Goal: Find specific page/section: Find specific page/section

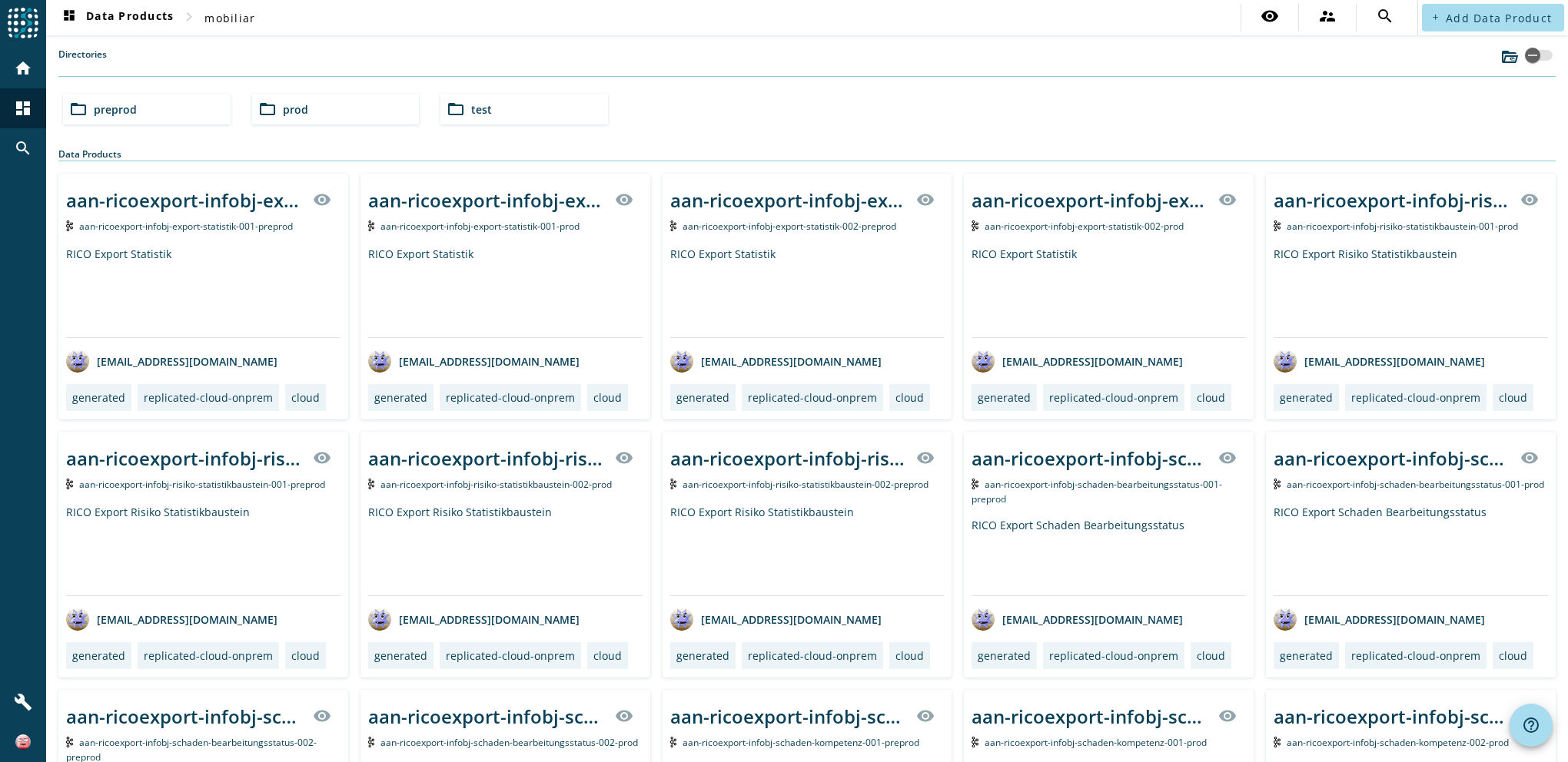
click at [283, 106] on span "prod" at bounding box center [296, 109] width 26 height 15
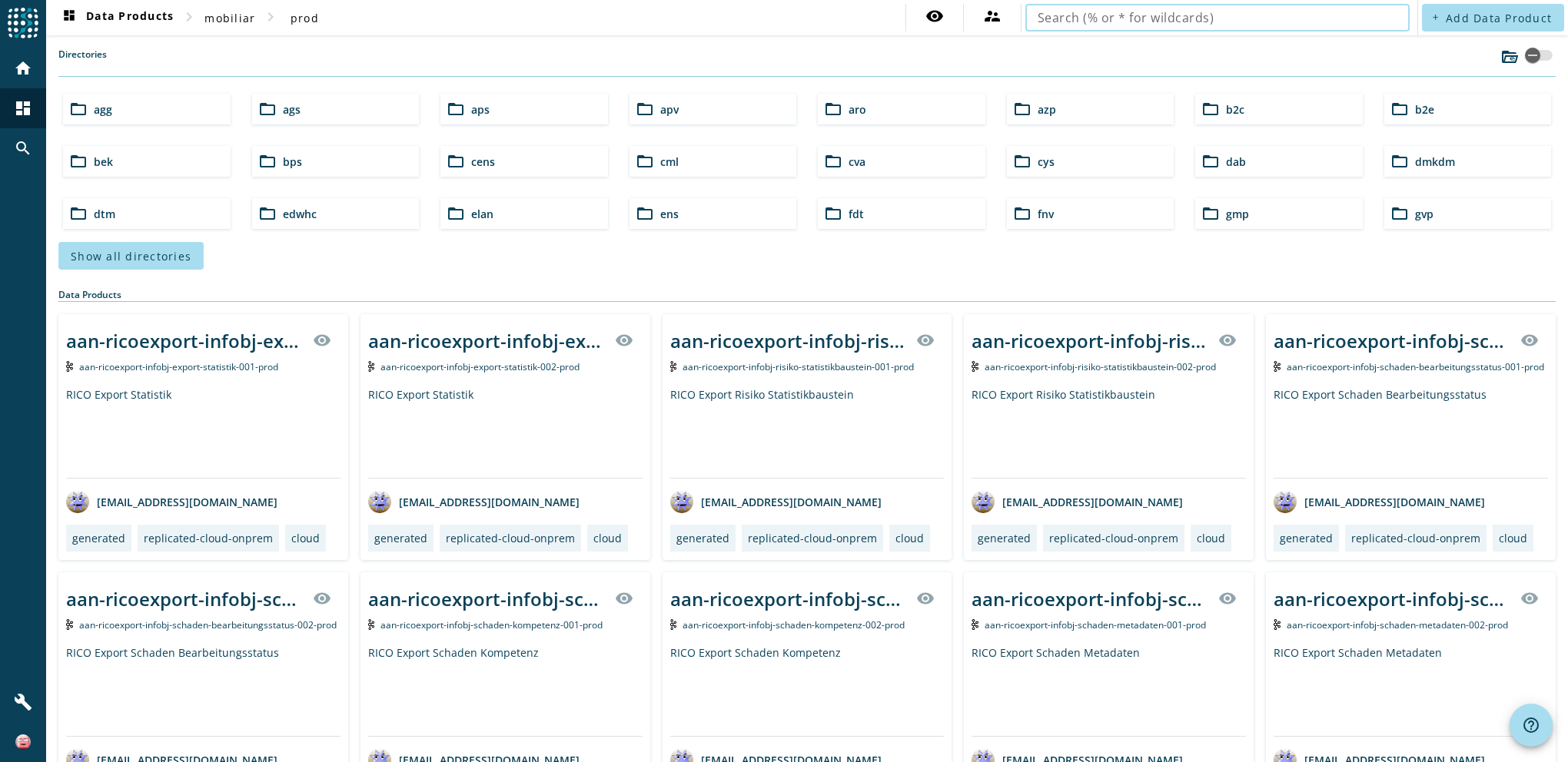
click at [1202, 16] on input "text" at bounding box center [1218, 17] width 360 height 18
type input "vpv-vertrag-infobj"
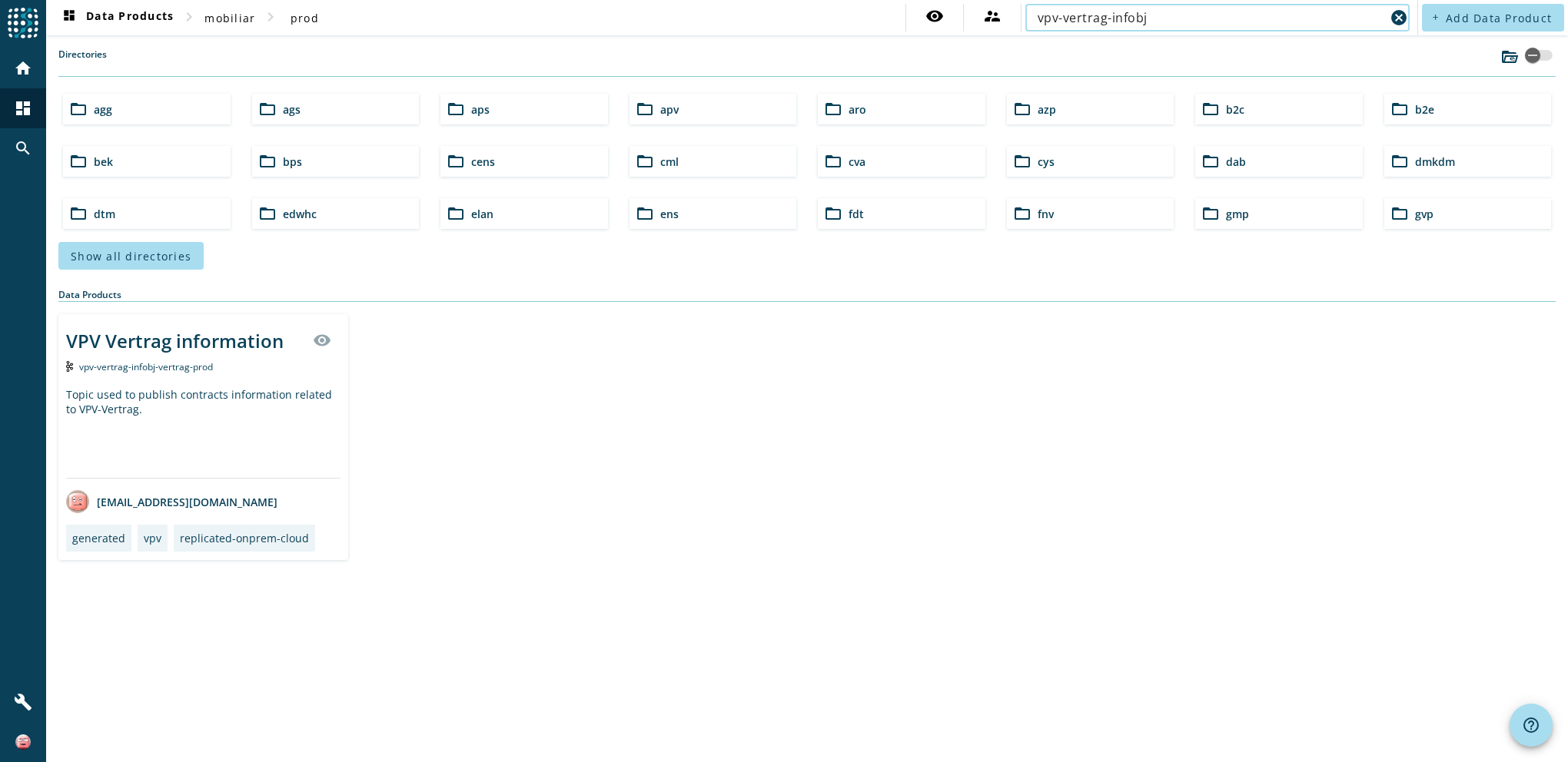
click at [167, 378] on div "VPV Vertrag information visibility vpv-vertrag-infobj-vertrag-prod Topic used t…" at bounding box center [203, 438] width 290 height 246
